Goal: Task Accomplishment & Management: Use online tool/utility

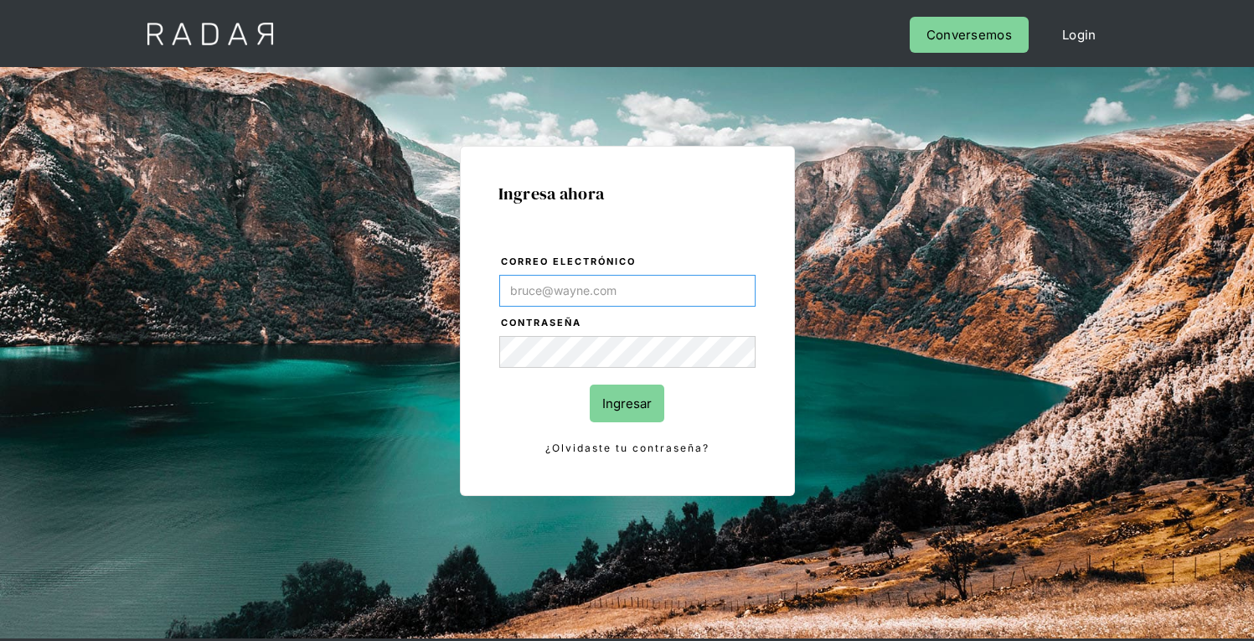
type input "[EMAIL_ADDRESS][PERSON_NAME][DOMAIN_NAME]"
click at [626, 403] on input "Ingresar" at bounding box center [627, 403] width 75 height 38
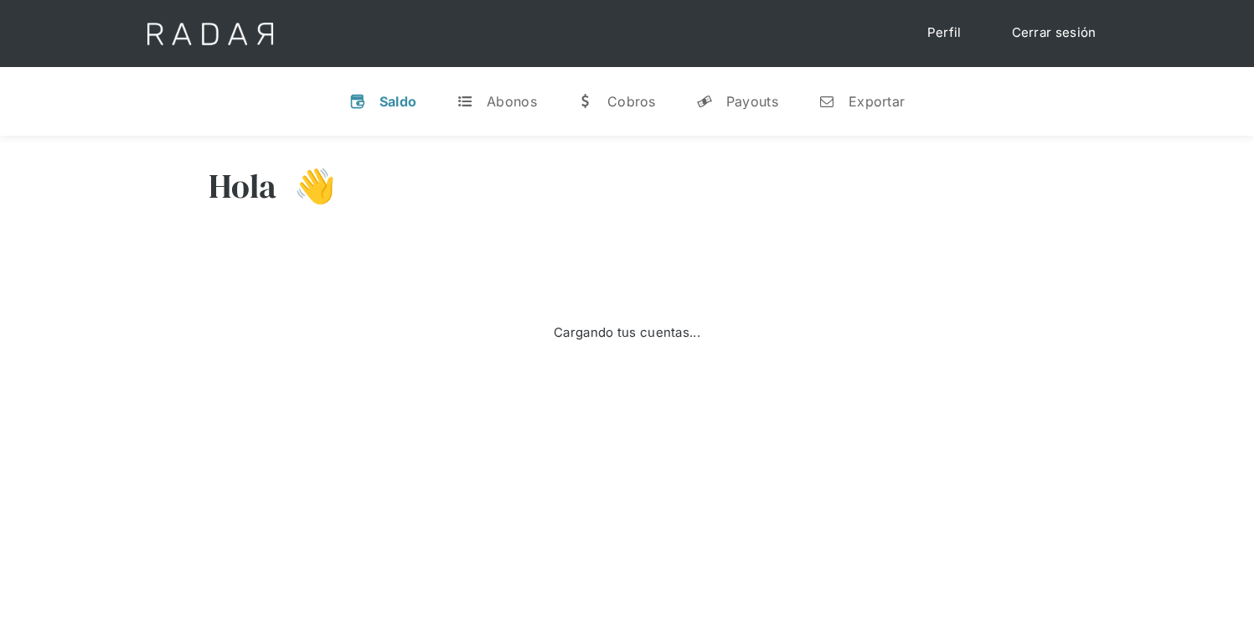
select select "7"
select select "prontopaga"
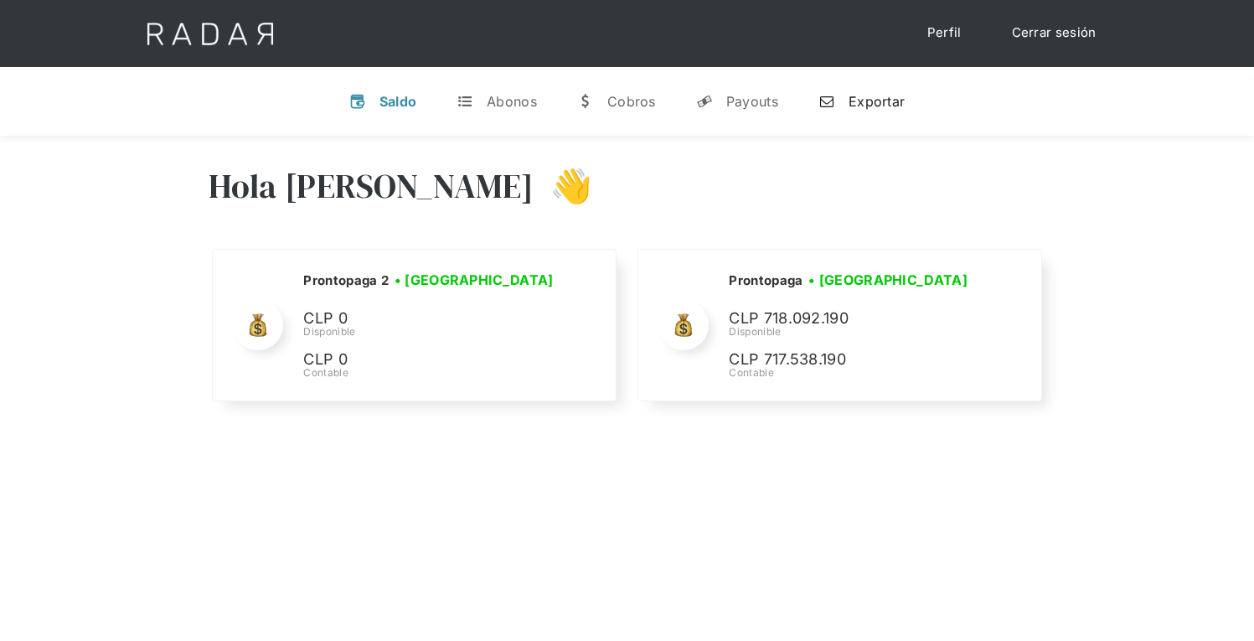
click at [861, 100] on div "Exportar" at bounding box center [876, 101] width 56 height 17
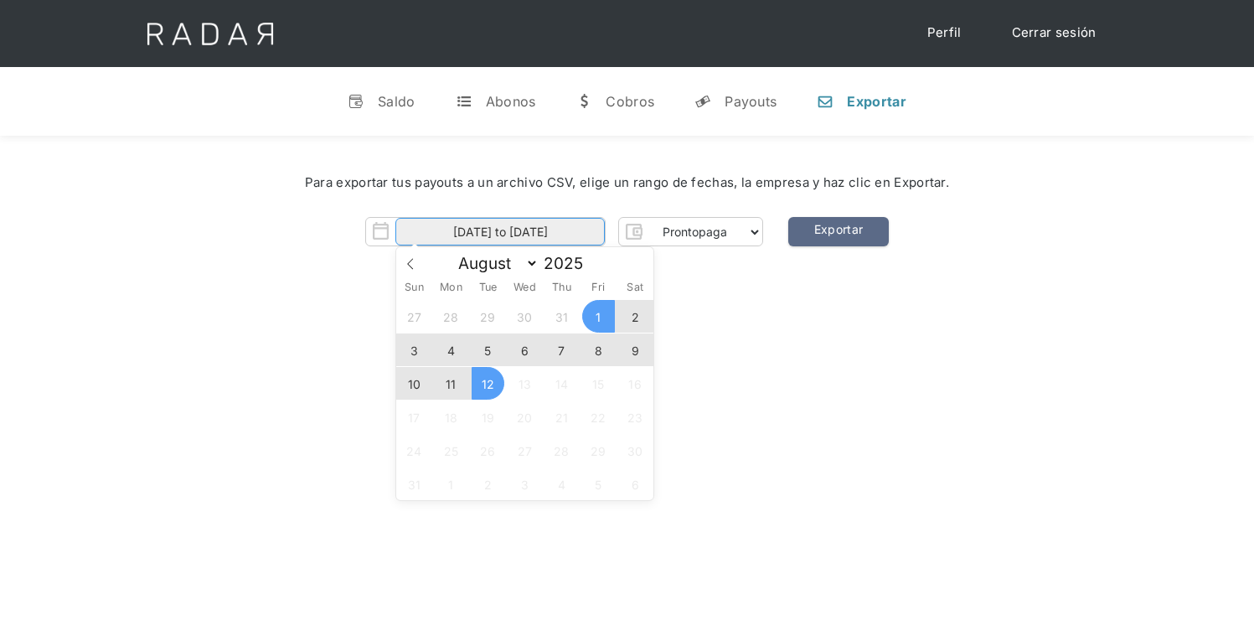
click at [500, 232] on input "[DATE] to [DATE]" at bounding box center [499, 232] width 209 height 28
click at [451, 384] on span "11" at bounding box center [451, 383] width 33 height 33
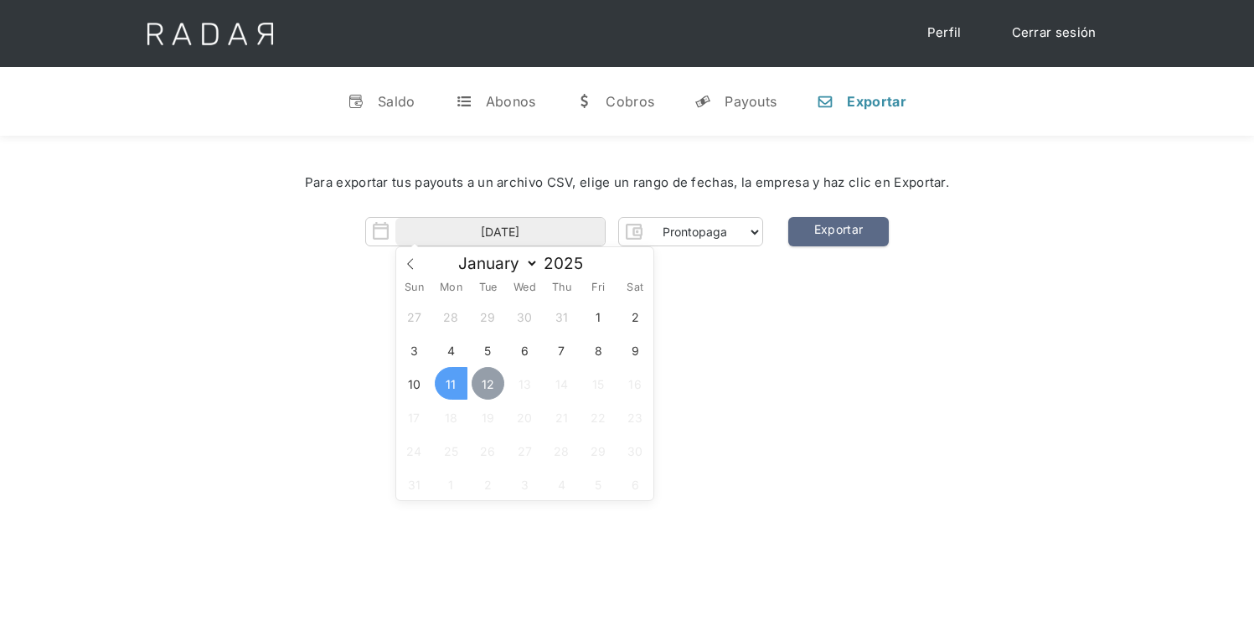
click at [487, 384] on span "12" at bounding box center [488, 383] width 33 height 33
type input "[DATE] to [DATE]"
click at [837, 232] on link "Exportar" at bounding box center [838, 231] width 100 height 29
